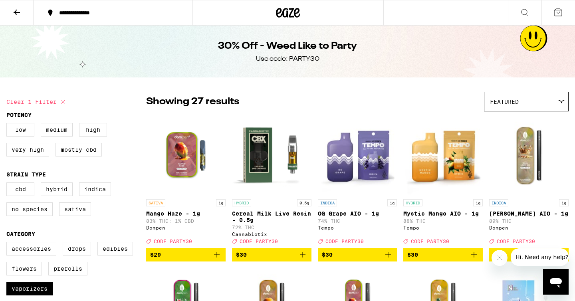
click at [543, 99] on div "Featured" at bounding box center [527, 101] width 84 height 19
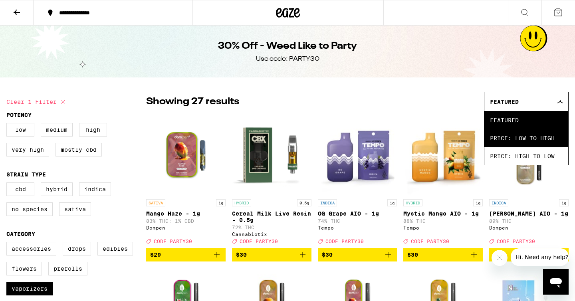
click at [534, 141] on span "Price: Low to High" at bounding box center [526, 138] width 73 height 18
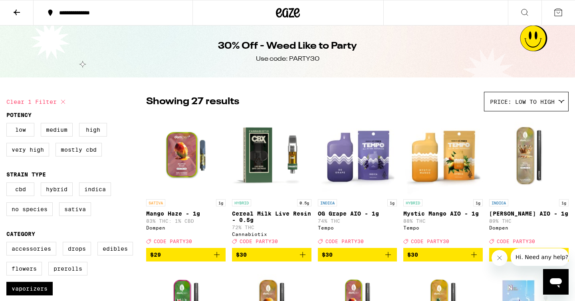
click at [6, 9] on button at bounding box center [17, 12] width 34 height 25
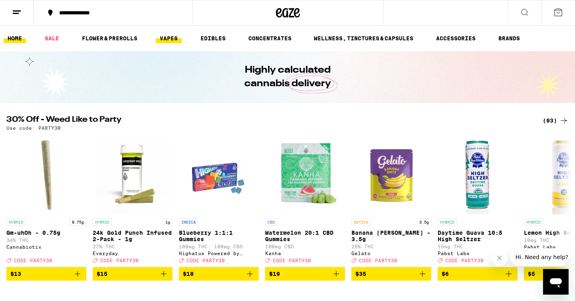
click at [172, 43] on link "VAPES" at bounding box center [169, 39] width 26 height 10
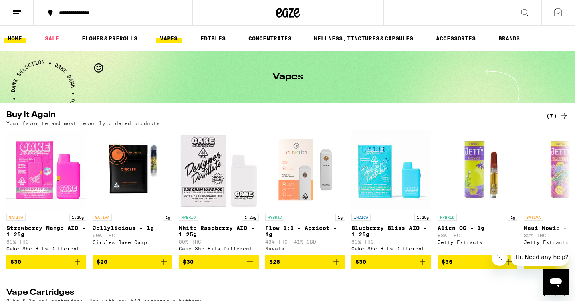
click at [18, 39] on link "HOME" at bounding box center [15, 39] width 22 height 10
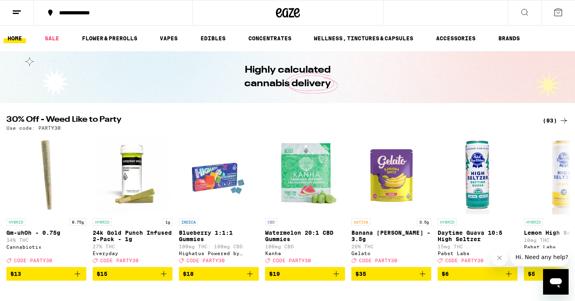
click at [14, 11] on line at bounding box center [17, 11] width 8 height 0
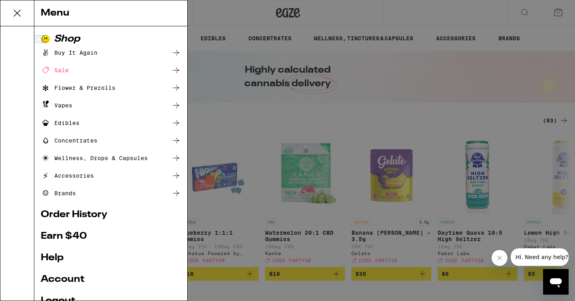
click at [60, 107] on div "Vapes" at bounding box center [57, 106] width 32 height 10
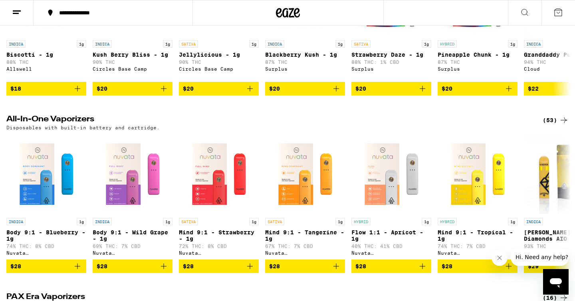
scroll to position [352, 0]
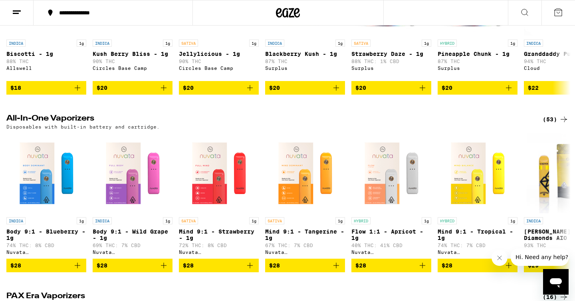
click at [557, 124] on div "(53)" at bounding box center [556, 120] width 26 height 10
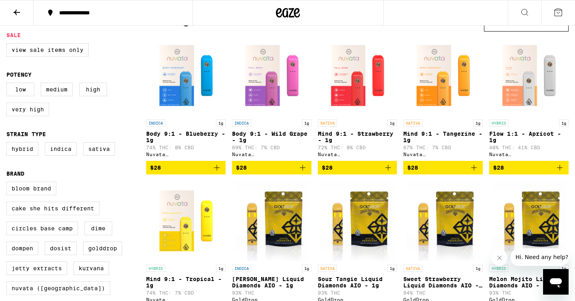
scroll to position [80, 0]
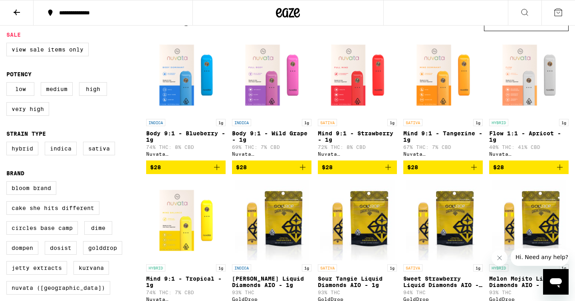
click at [560, 170] on icon "Add to bag" at bounding box center [560, 168] width 10 height 10
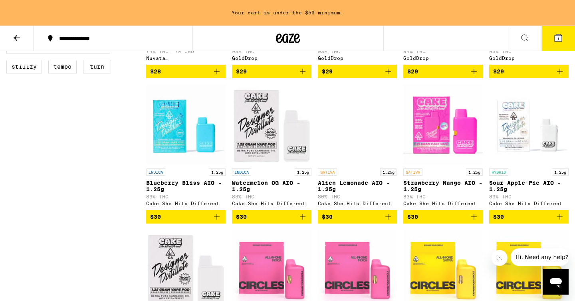
scroll to position [0, 0]
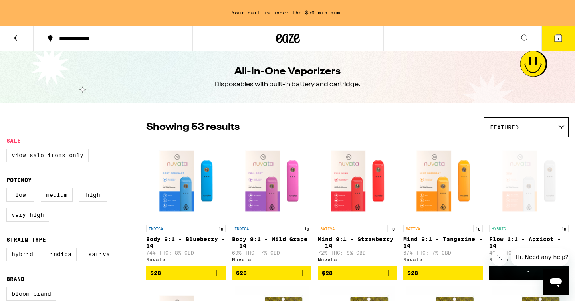
click at [59, 159] on label "View Sale Items Only" at bounding box center [47, 156] width 82 height 14
click at [8, 150] on input "View Sale Items Only" at bounding box center [8, 150] width 0 height 0
checkbox input "true"
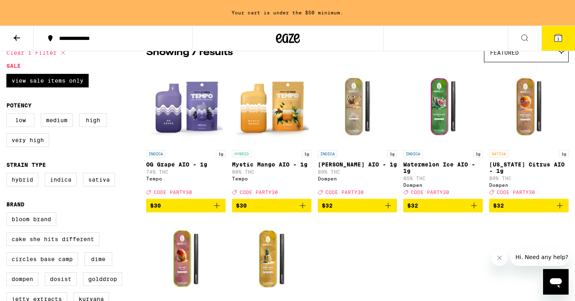
scroll to position [74, 0]
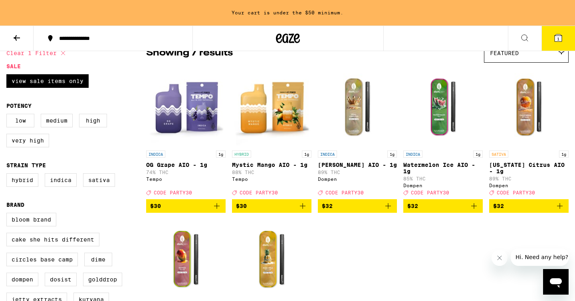
click at [356, 129] on img "Open page for King Louis XIII AIO - 1g from Dompen" at bounding box center [357, 107] width 79 height 80
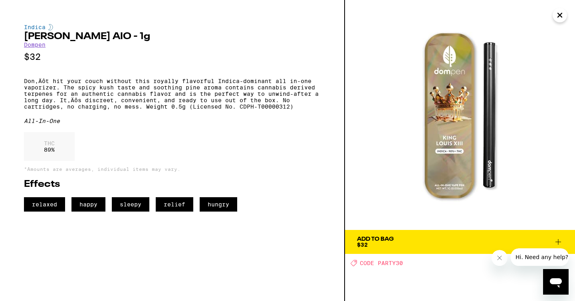
click at [558, 16] on icon "Close" at bounding box center [560, 15] width 10 height 12
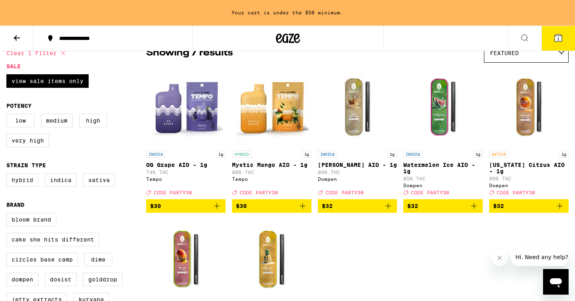
click at [390, 211] on icon "Add to bag" at bounding box center [388, 206] width 10 height 10
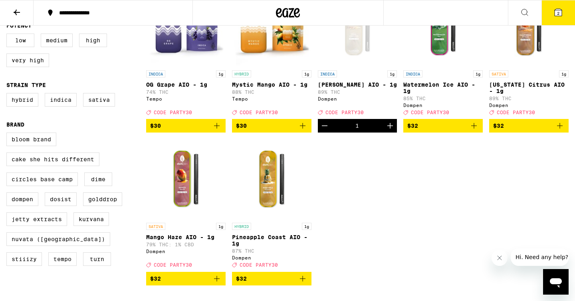
scroll to position [130, 0]
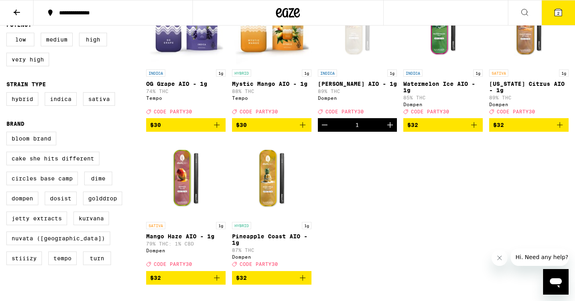
drag, startPoint x: 560, startPoint y: 132, endPoint x: 487, endPoint y: 191, distance: 94.0
click at [487, 191] on div "INDICA 1g OG Grape AIO - 1g 74% THC Tempo Deal Created with Sketch. CODE PARTY3…" at bounding box center [357, 135] width 423 height 299
click at [191, 183] on img "Open page for Mango Haze AIO - 1g from Dompen" at bounding box center [185, 178] width 79 height 80
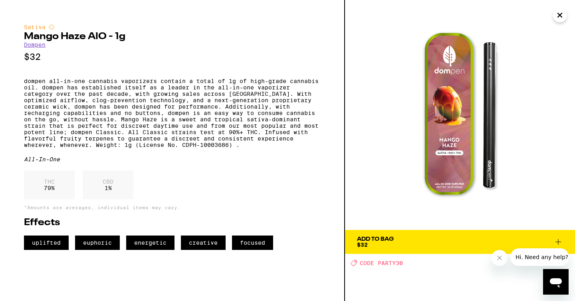
click at [558, 240] on icon at bounding box center [559, 242] width 10 height 10
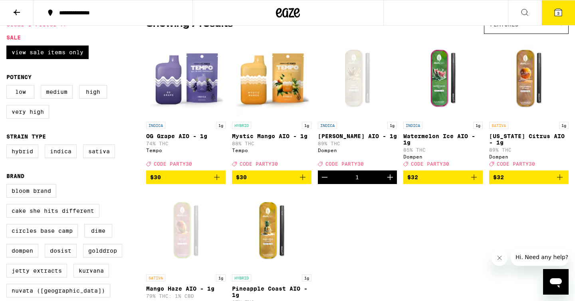
scroll to position [72, 0]
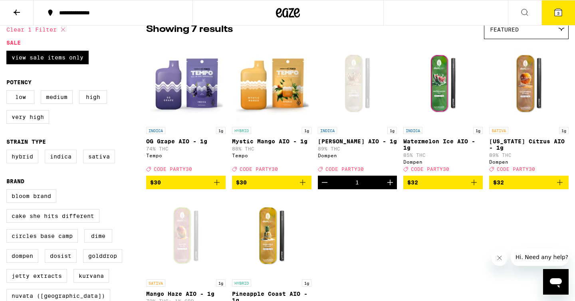
click at [559, 187] on icon "Add to bag" at bounding box center [560, 183] width 10 height 10
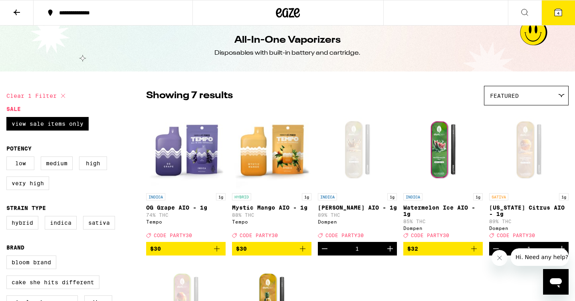
scroll to position [0, 0]
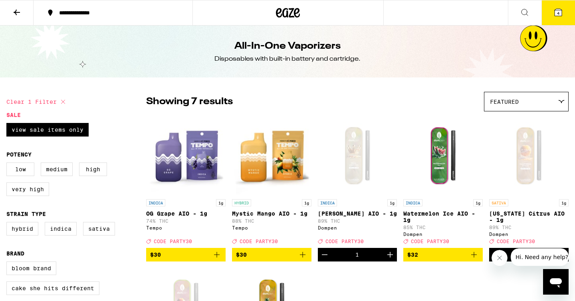
click at [13, 13] on icon at bounding box center [17, 13] width 10 height 10
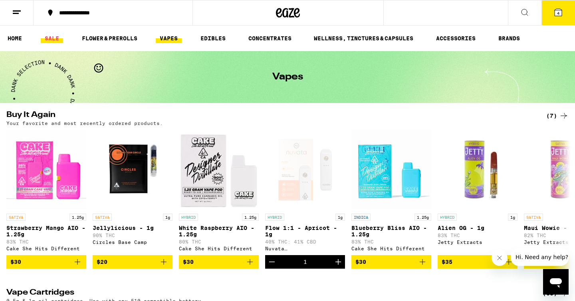
click at [53, 34] on link "SALE" at bounding box center [52, 39] width 22 height 10
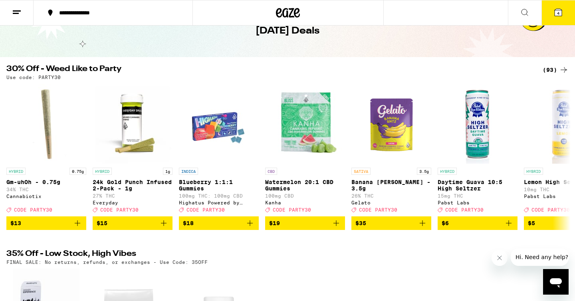
scroll to position [47, 0]
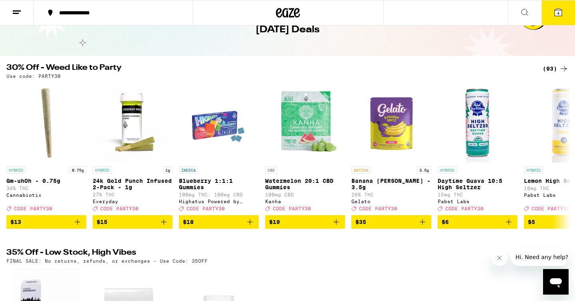
click at [548, 70] on div "(93)" at bounding box center [556, 69] width 26 height 10
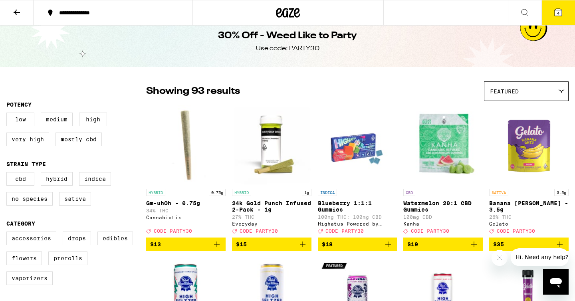
scroll to position [14, 0]
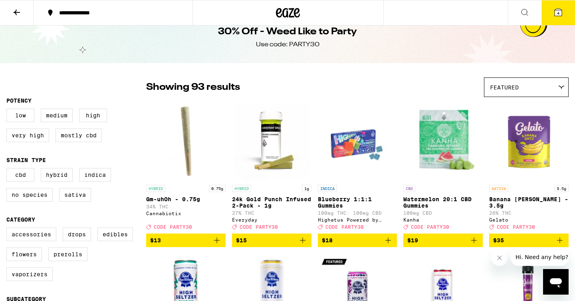
click at [505, 89] on span "Featured" at bounding box center [504, 87] width 29 height 6
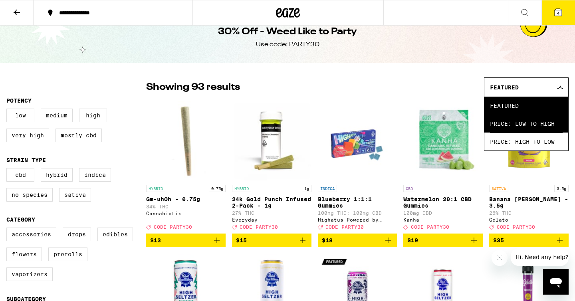
click at [507, 127] on span "Price: Low to High" at bounding box center [526, 124] width 73 height 18
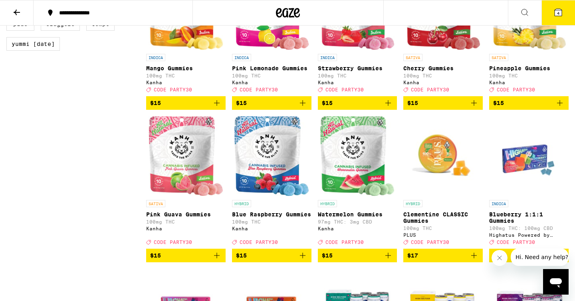
scroll to position [605, 0]
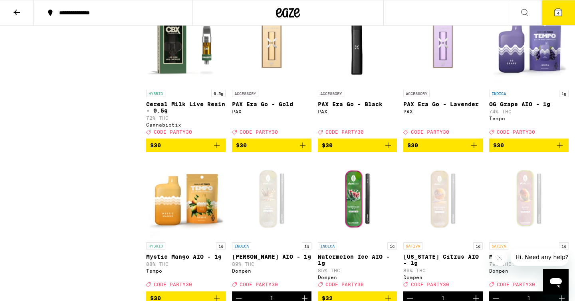
scroll to position [1937, 0]
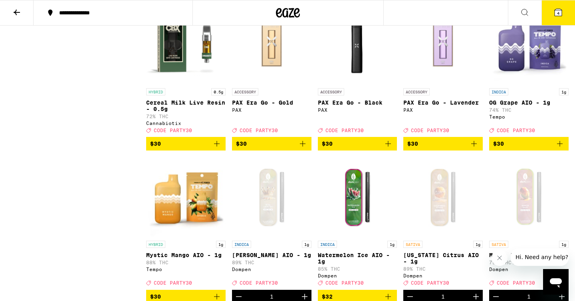
click at [277, 84] on img "Open page for PAX Era Go - Gold from PAX" at bounding box center [271, 44] width 79 height 80
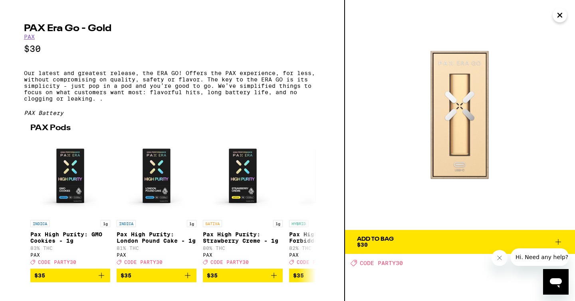
click at [563, 19] on icon "Close" at bounding box center [560, 15] width 10 height 12
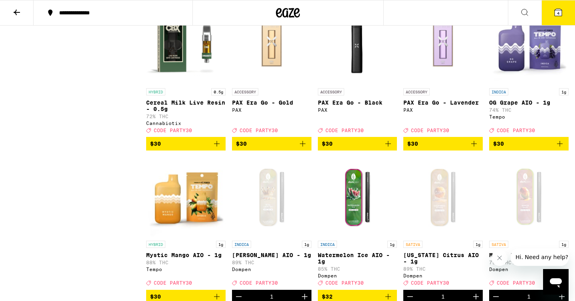
click at [473, 149] on icon "Add to bag" at bounding box center [474, 144] width 10 height 10
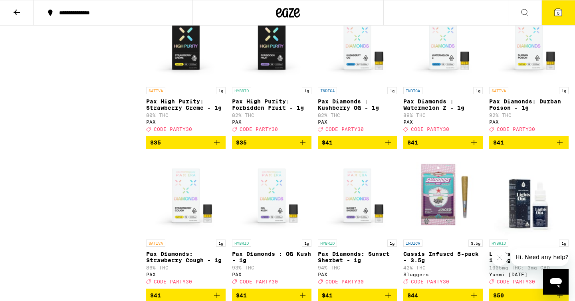
scroll to position [2397, 0]
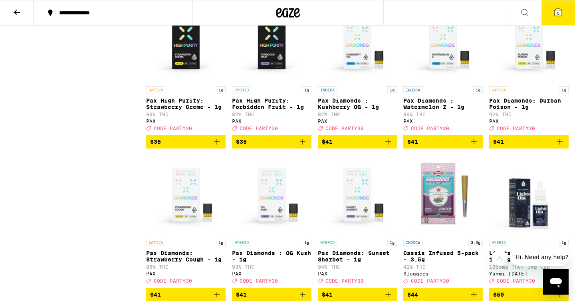
click at [443, 82] on img "Open page for Pax Diamonds : Watermelon Z - 1g from PAX" at bounding box center [442, 42] width 79 height 80
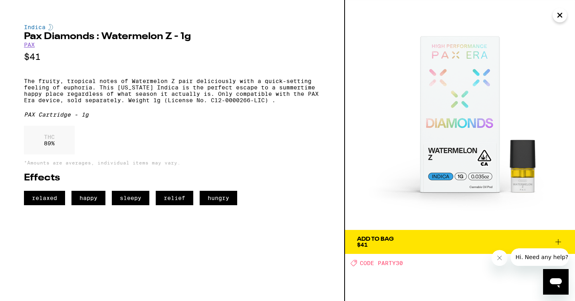
click at [562, 17] on icon "Close" at bounding box center [560, 15] width 10 height 12
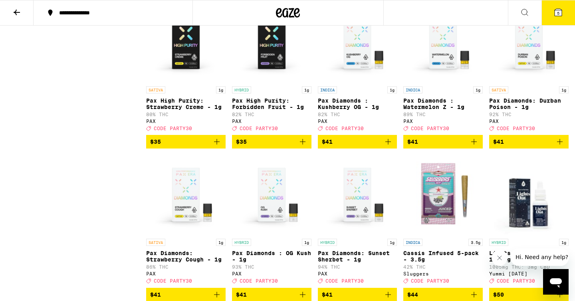
click at [355, 82] on img "Open page for Pax Diamonds : Kushberry OG - 1g from PAX" at bounding box center [357, 42] width 79 height 80
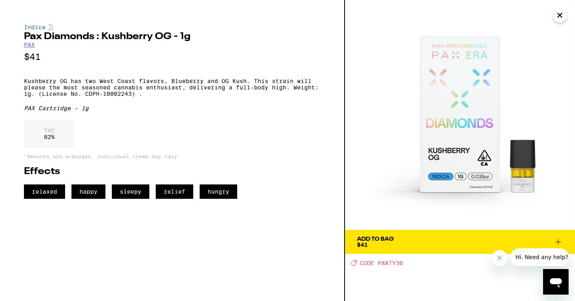
click at [559, 18] on icon "Close" at bounding box center [560, 15] width 10 height 12
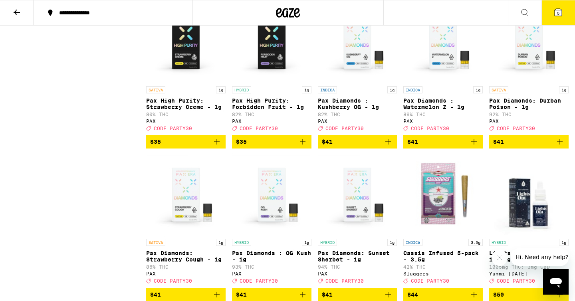
click at [389, 147] on icon "Add to bag" at bounding box center [388, 142] width 10 height 10
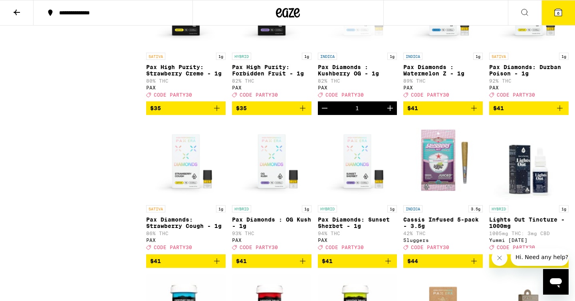
scroll to position [2432, 0]
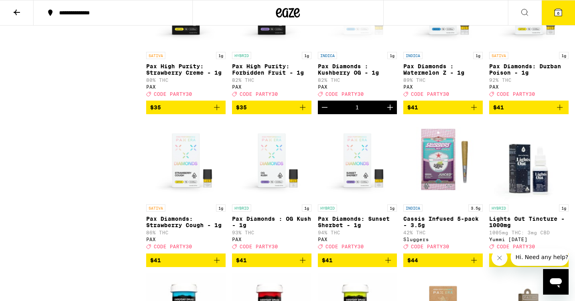
click at [531, 48] on img "Open page for Pax Diamonds: Durban Poison - 1g from PAX" at bounding box center [528, 8] width 79 height 80
click at [179, 48] on img "Open page for Pax High Purity: Strawberry Creme - 1g from PAX" at bounding box center [185, 8] width 79 height 80
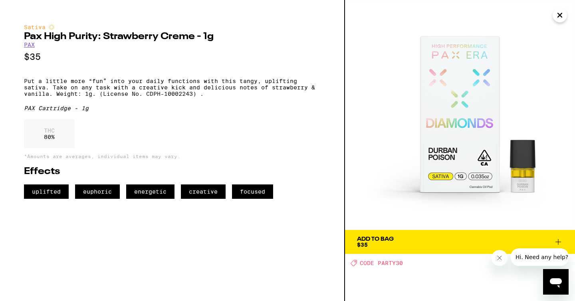
click at [556, 19] on icon "Close" at bounding box center [560, 15] width 10 height 12
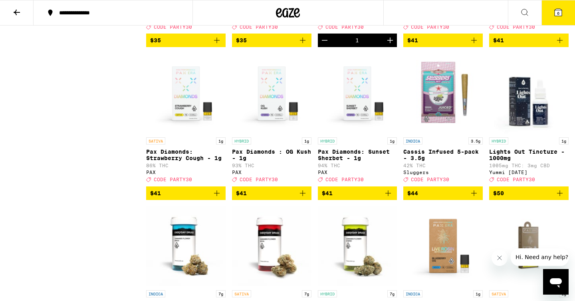
scroll to position [2499, 0]
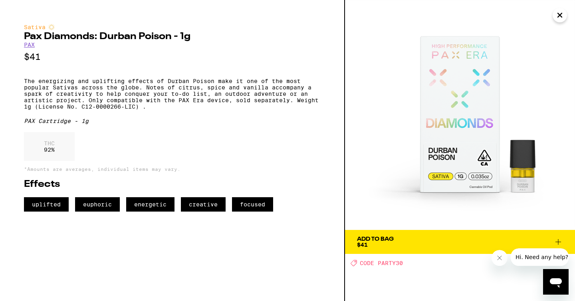
click at [560, 18] on icon "Close" at bounding box center [560, 15] width 10 height 12
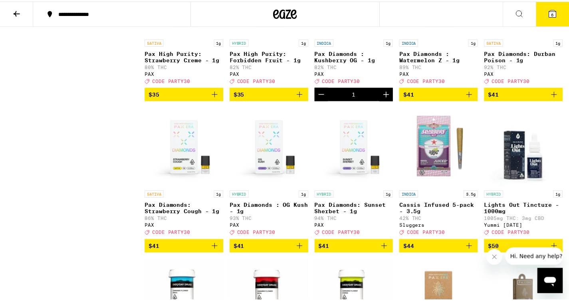
scroll to position [2446, 0]
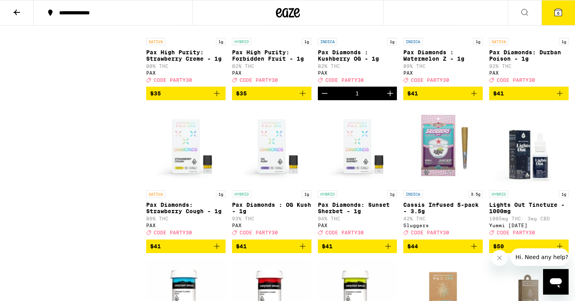
click at [557, 98] on icon "Add to bag" at bounding box center [560, 94] width 10 height 10
click at [559, 15] on span "7" at bounding box center [558, 13] width 2 height 5
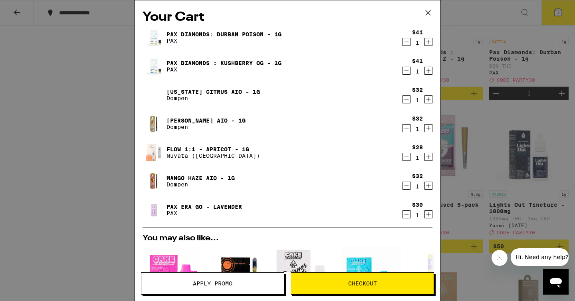
click at [432, 12] on icon at bounding box center [428, 13] width 12 height 12
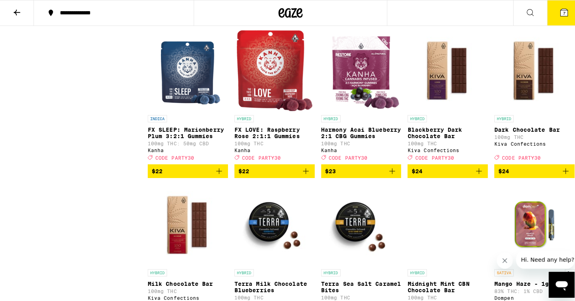
scroll to position [1379, 0]
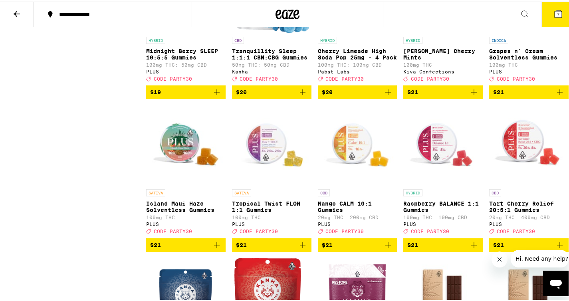
click at [555, 14] on icon at bounding box center [558, 12] width 7 height 7
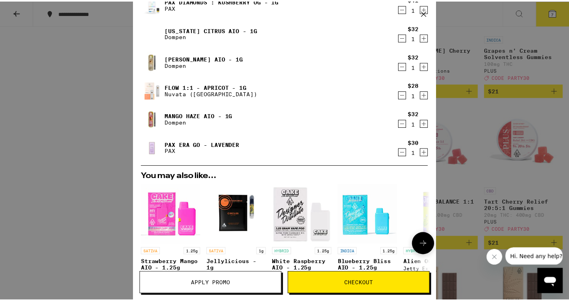
scroll to position [64, 0]
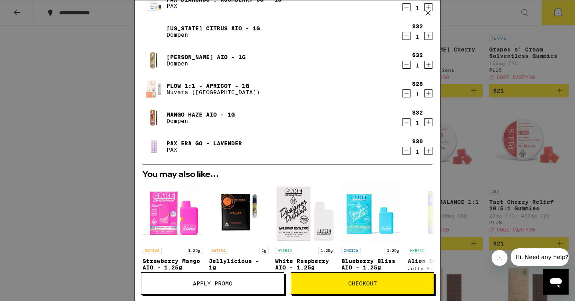
click at [265, 283] on span "Apply Promo" at bounding box center [212, 284] width 143 height 6
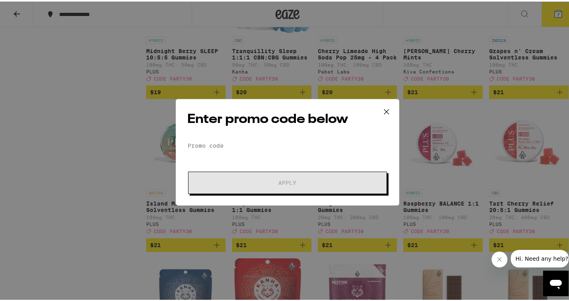
click at [266, 133] on div "Enter promo code below Promo Code Apply" at bounding box center [288, 150] width 224 height 107
click at [266, 138] on input "Promo Code" at bounding box center [287, 144] width 201 height 12
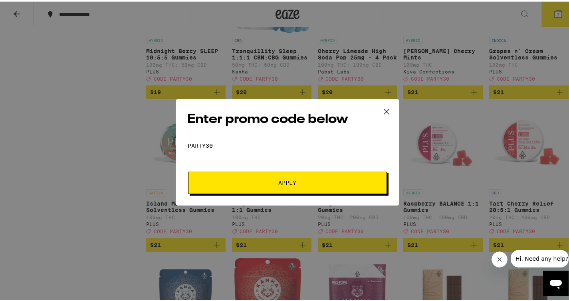
type input "party30"
click at [236, 183] on span "Apply" at bounding box center [288, 182] width 144 height 6
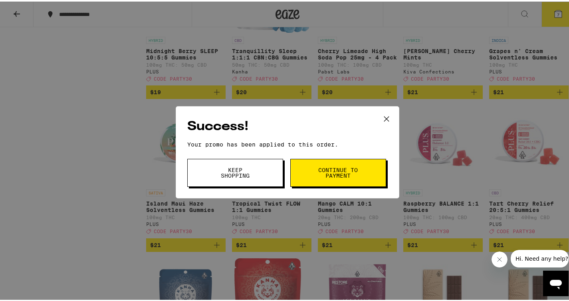
click at [314, 167] on button "Continue to payment" at bounding box center [338, 171] width 96 height 28
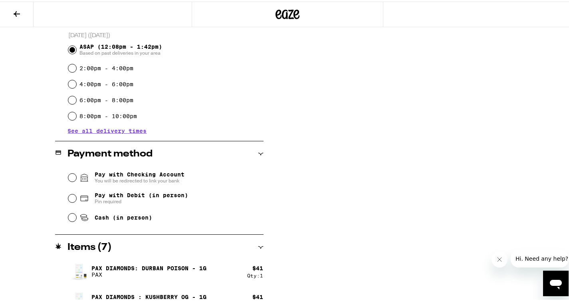
scroll to position [221, 0]
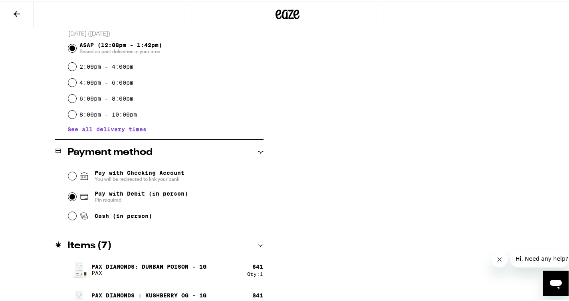
click at [68, 196] on input "Pay with Debit (in person) Pin required" at bounding box center [72, 195] width 8 height 8
radio input "true"
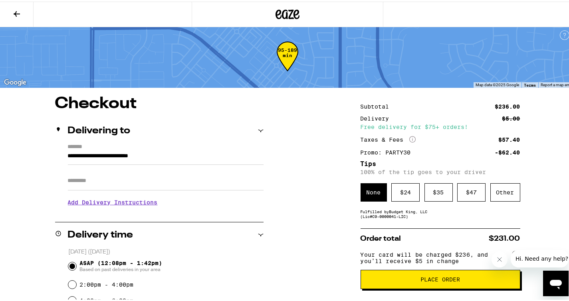
scroll to position [0, 0]
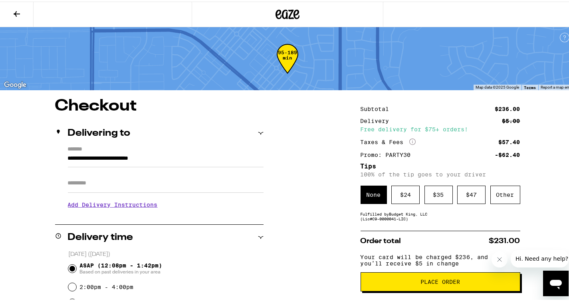
click at [495, 195] on div "Other" at bounding box center [506, 193] width 30 height 18
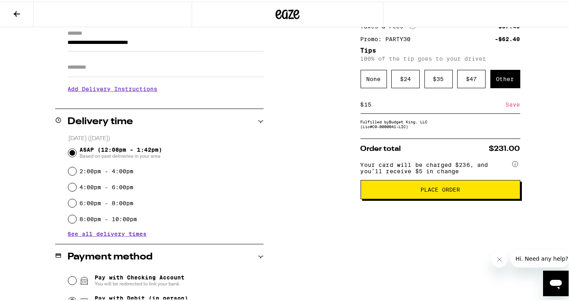
scroll to position [120, 0]
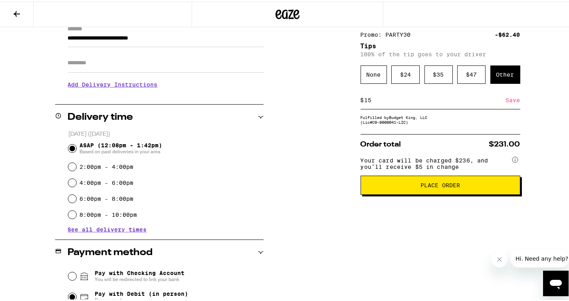
type input "15"
click at [390, 185] on button "Place Order" at bounding box center [441, 183] width 160 height 19
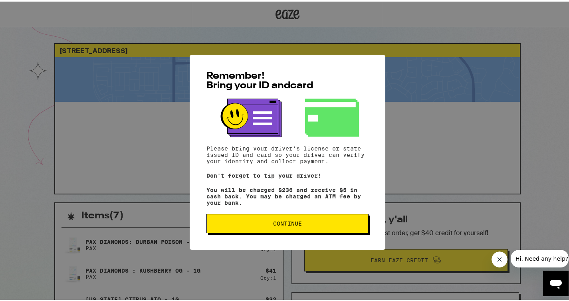
click at [284, 224] on span "Continue" at bounding box center [287, 222] width 29 height 6
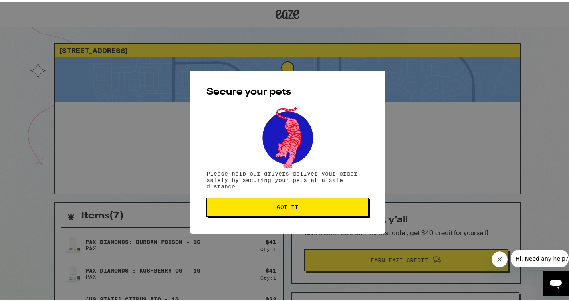
click at [282, 207] on span "Got it" at bounding box center [288, 206] width 22 height 6
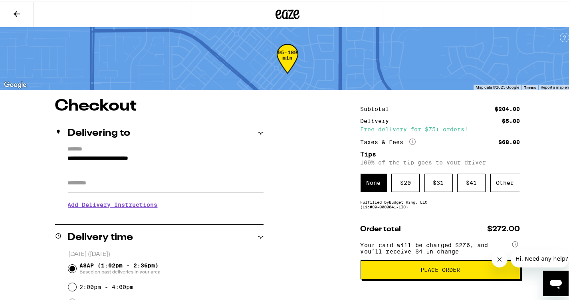
click at [292, 59] on div "95-189 min" at bounding box center [288, 63] width 22 height 30
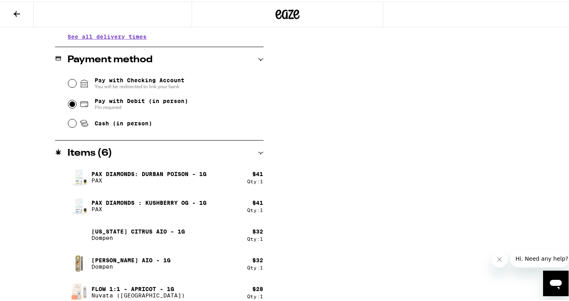
scroll to position [350, 0]
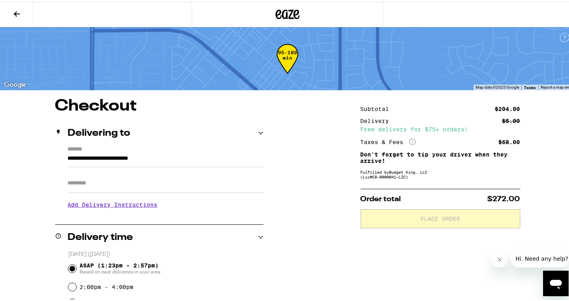
click at [283, 54] on div "95-189 min" at bounding box center [288, 63] width 22 height 30
click at [276, 11] on icon at bounding box center [288, 13] width 24 height 14
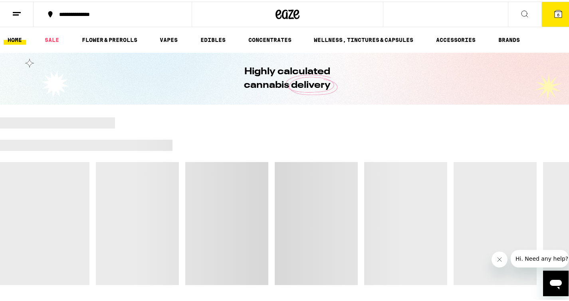
click at [15, 14] on icon at bounding box center [17, 13] width 10 height 10
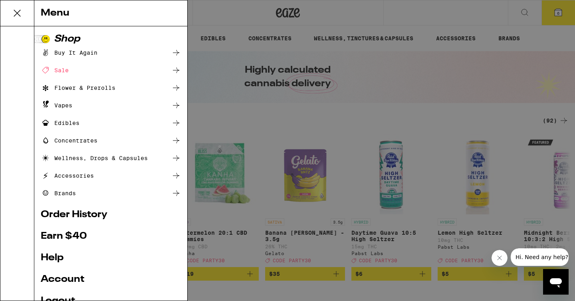
click at [78, 216] on link "Order History" at bounding box center [111, 215] width 140 height 10
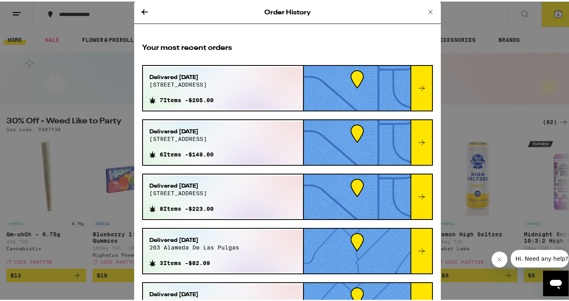
click at [141, 13] on icon at bounding box center [145, 11] width 10 height 10
